Goal: Task Accomplishment & Management: Manage account settings

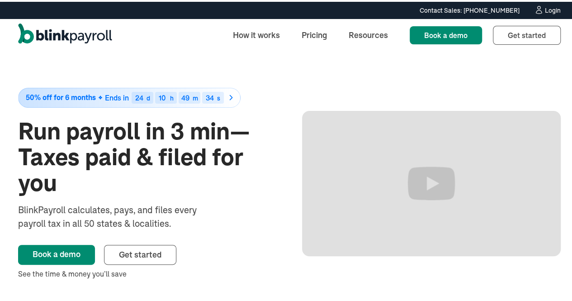
click at [545, 6] on div "Login" at bounding box center [553, 8] width 16 height 6
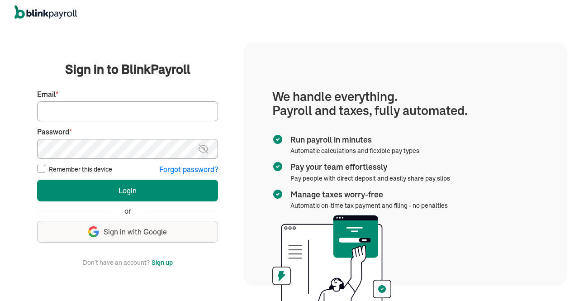
click at [147, 111] on input "Email *" at bounding box center [127, 111] width 181 height 20
type input "[EMAIL_ADDRESS][DOMAIN_NAME]"
click at [203, 150] on img at bounding box center [203, 148] width 11 height 11
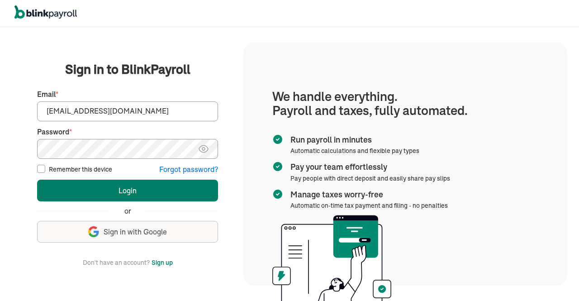
click at [176, 190] on button "Login" at bounding box center [127, 191] width 181 height 22
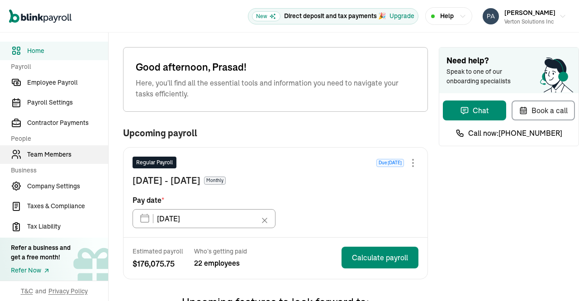
click at [52, 147] on link "Team Members" at bounding box center [54, 154] width 108 height 19
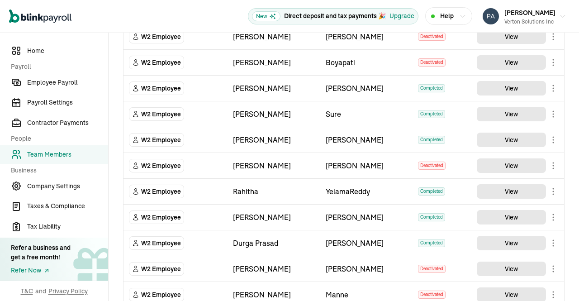
scroll to position [204, 0]
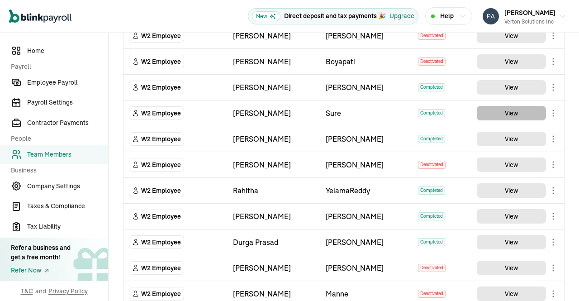
click at [500, 111] on button "View" at bounding box center [511, 113] width 69 height 14
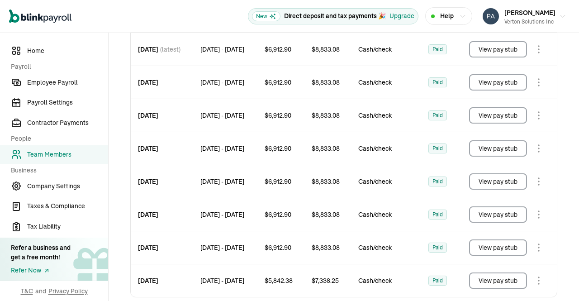
scroll to position [153, 0]
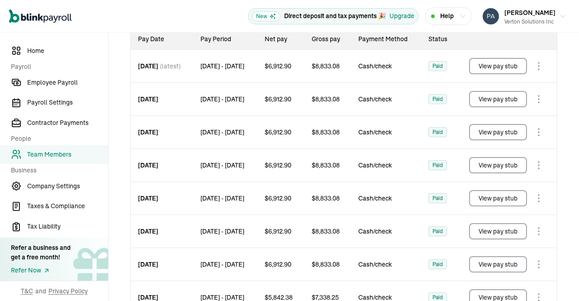
click at [482, 58] on button "View pay stub" at bounding box center [498, 66] width 58 height 16
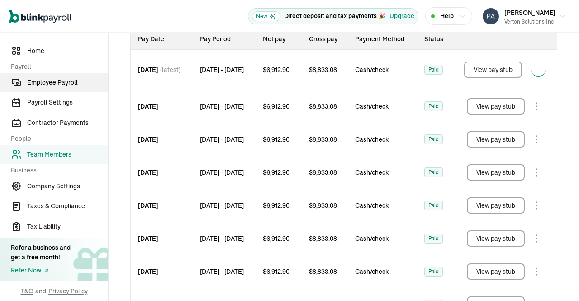
click at [61, 81] on span "Employee Payroll" at bounding box center [67, 83] width 81 height 10
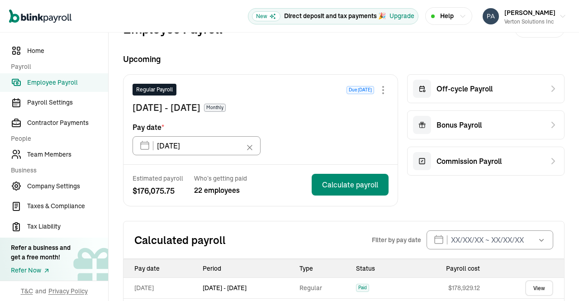
scroll to position [247, 0]
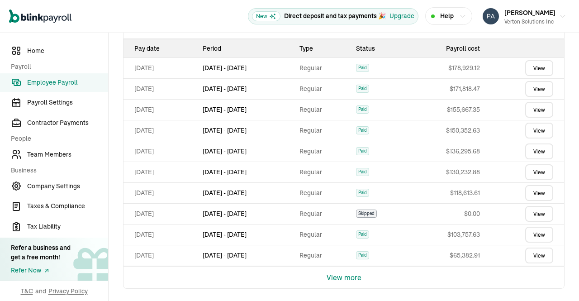
click at [534, 68] on link "View" at bounding box center [539, 68] width 28 height 16
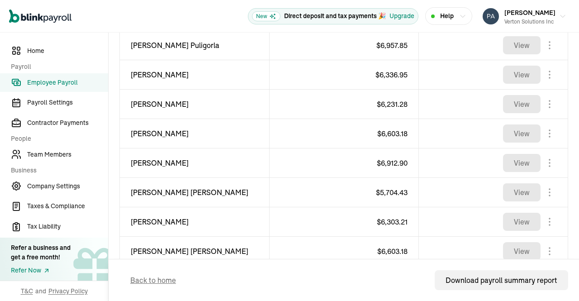
scroll to position [380, 0]
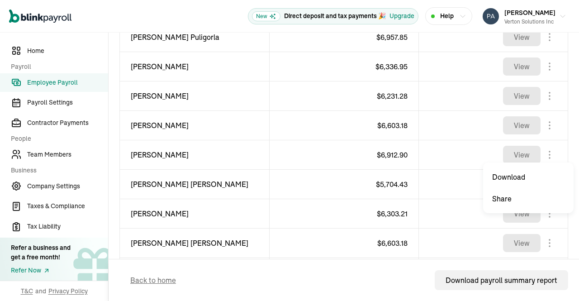
click at [544, 157] on body "Open main menu New Direct deposit and tax payments 🎉 Upgrade Help Prasad Rao Ve…" at bounding box center [289, 150] width 579 height 301
click at [519, 151] on button "View" at bounding box center [522, 155] width 38 height 18
